Goal: Find specific page/section

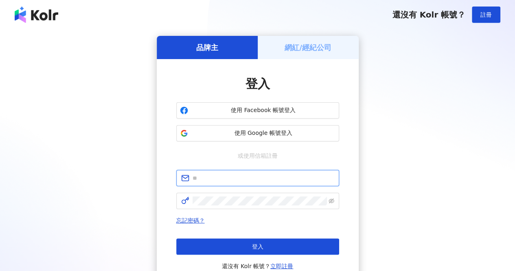
click at [212, 178] on input "text" at bounding box center [263, 177] width 142 height 9
type input "**********"
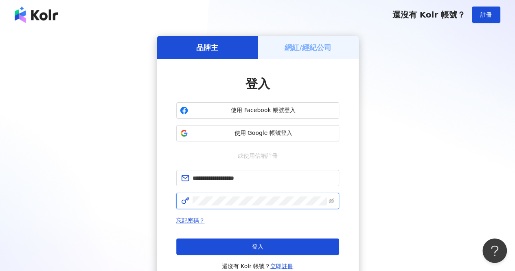
click button "登入" at bounding box center [257, 246] width 163 height 16
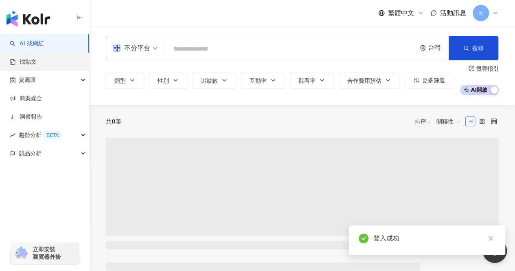
click at [37, 64] on link "找貼文" at bounding box center [23, 62] width 27 height 8
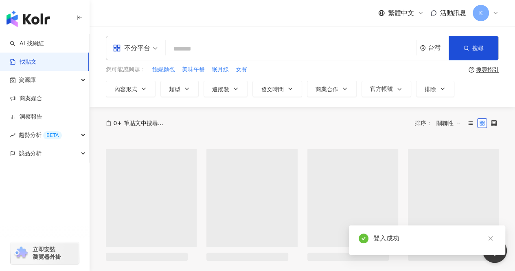
click at [189, 49] on input "search" at bounding box center [291, 48] width 244 height 17
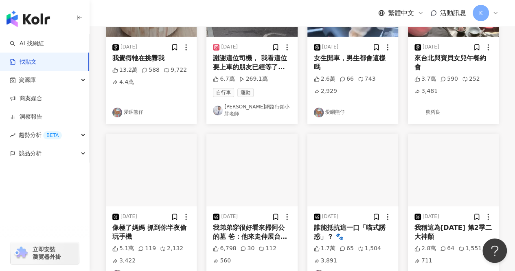
scroll to position [203, 0]
